Goal: Find specific page/section

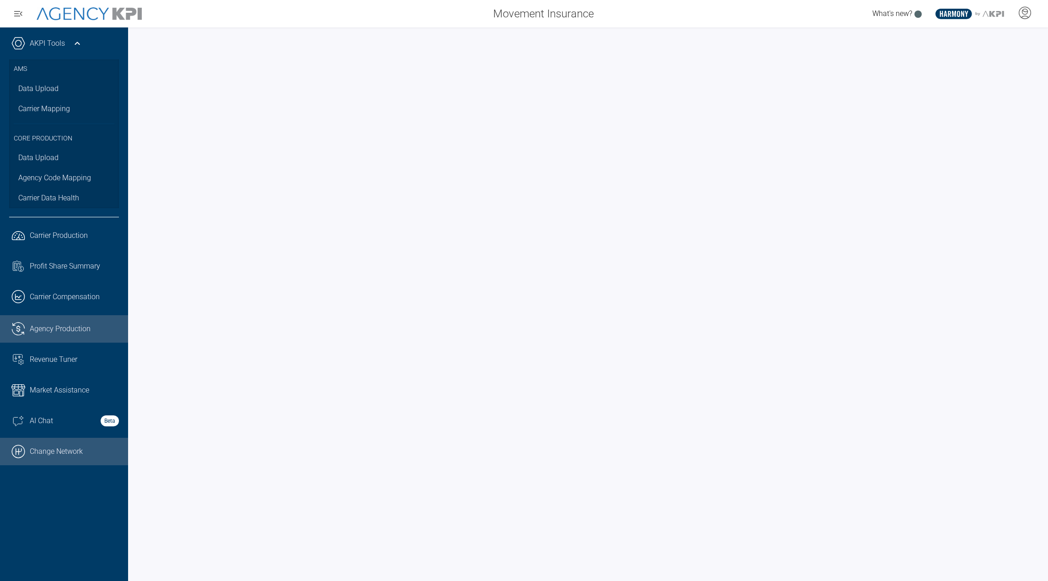
click at [57, 455] on link ".cls-1{fill:none;stroke:#000;stroke-linecap:round;stroke-linejoin:round;stroke-…" at bounding box center [64, 451] width 128 height 27
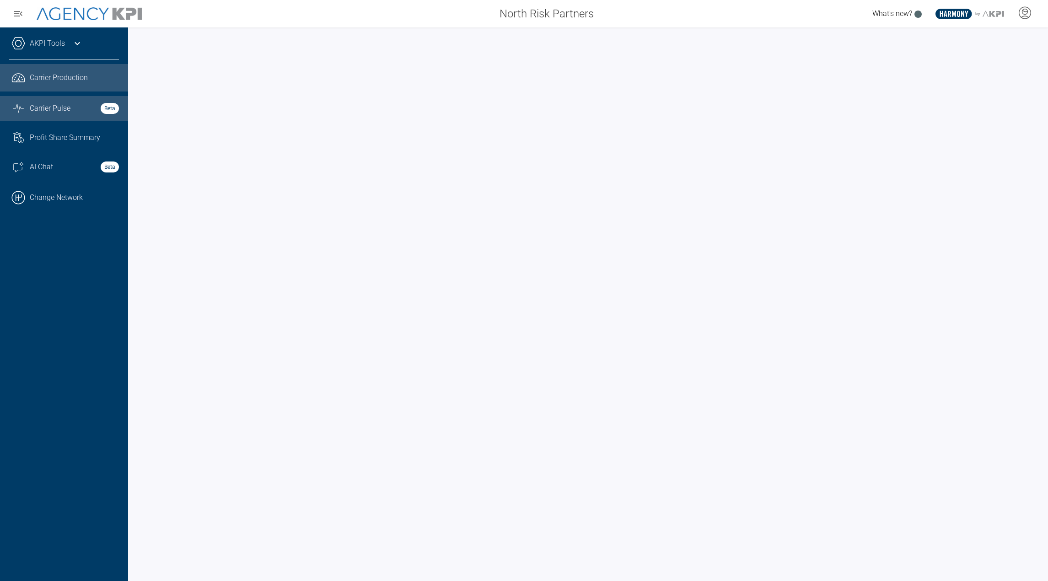
click at [53, 97] on link "Graph Stats Streamline Icon: https://streamlinehq.com Carrier Pulse Beta" at bounding box center [64, 108] width 128 height 25
